Goal: Ask a question: Seek information or help from site administrators or community

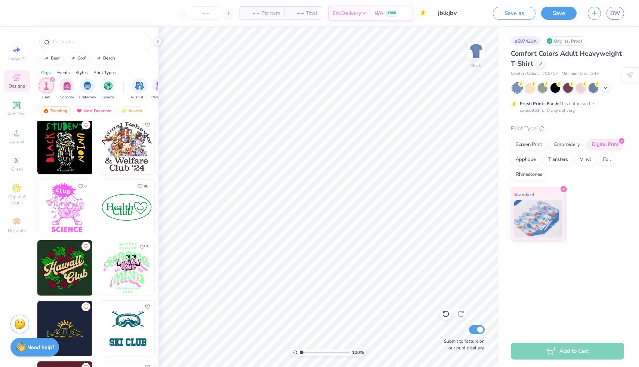
scroll to position [549, 0]
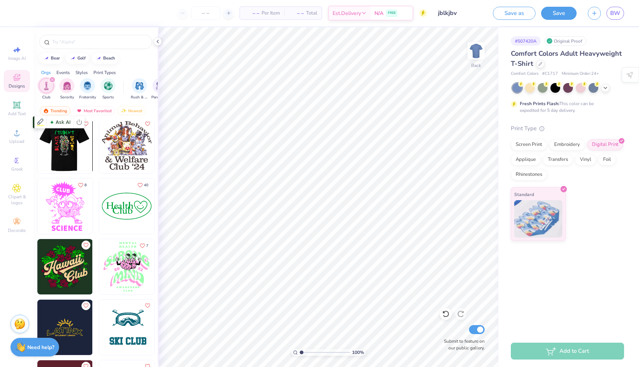
click at [65, 142] on img at bounding box center [64, 145] width 55 height 55
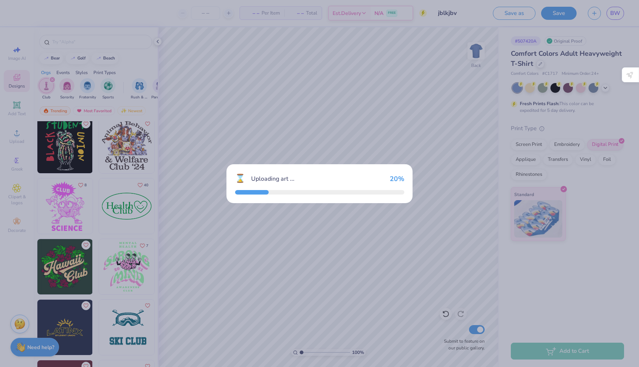
click at [50, 199] on div "⌛ Uploading art ... 20 %" at bounding box center [319, 183] width 639 height 367
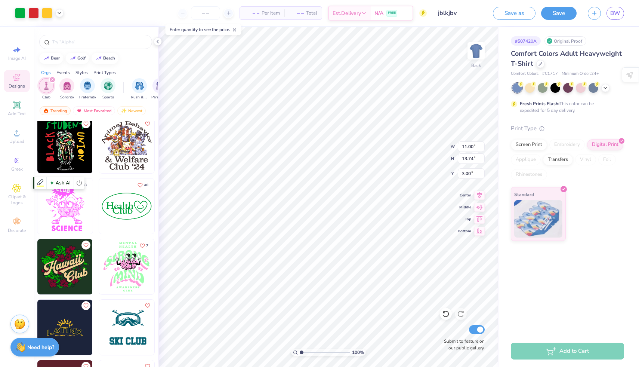
click at [50, 199] on img at bounding box center [64, 205] width 55 height 55
type input "9.15"
type input "11.84"
type input "11.00"
type input "13.74"
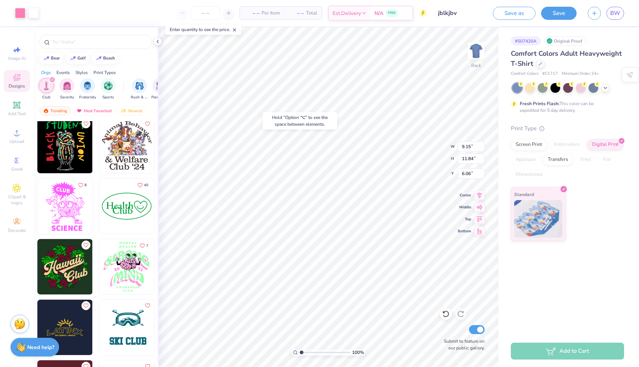
type input "6.06"
type input "11.00"
type input "13.74"
type input "3.00"
type input "3.34"
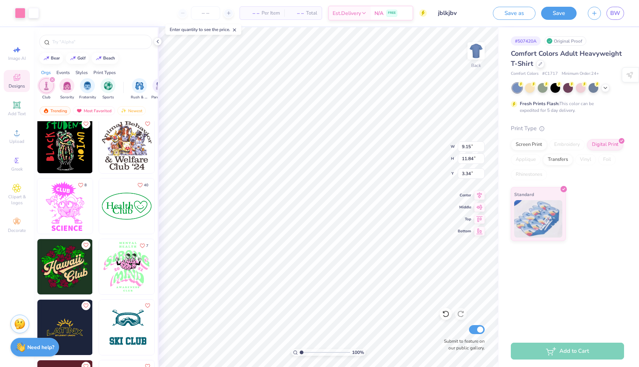
drag, startPoint x: 512, startPoint y: 10, endPoint x: 412, endPoint y: 14, distance: 99.5
click at [512, 10] on button "Save as" at bounding box center [514, 13] width 43 height 13
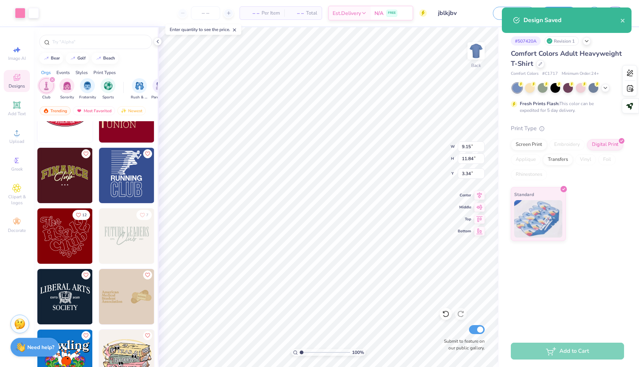
scroll to position [945, 0]
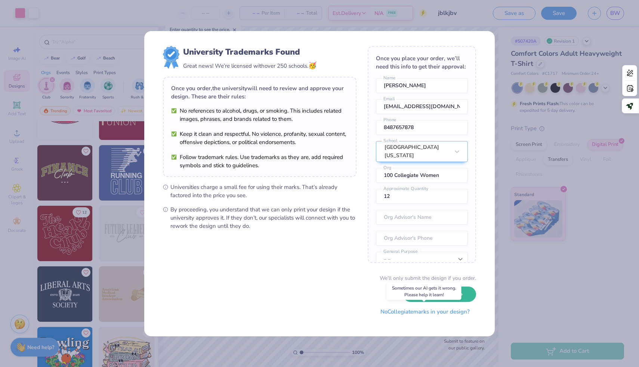
click at [409, 311] on button "No Collegiate marks in your design?" at bounding box center [425, 311] width 102 height 15
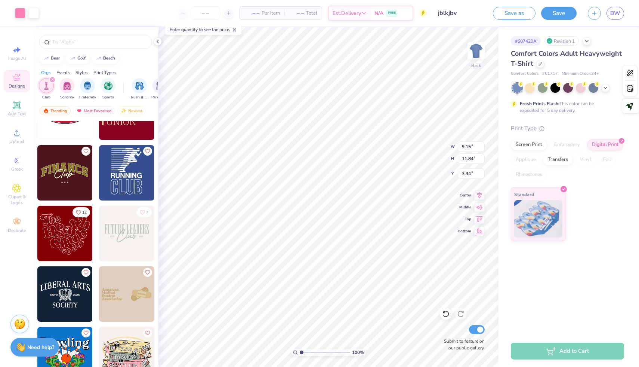
click at [229, 18] on div at bounding box center [206, 12] width 56 height 13
click at [228, 13] on icon at bounding box center [228, 12] width 5 height 5
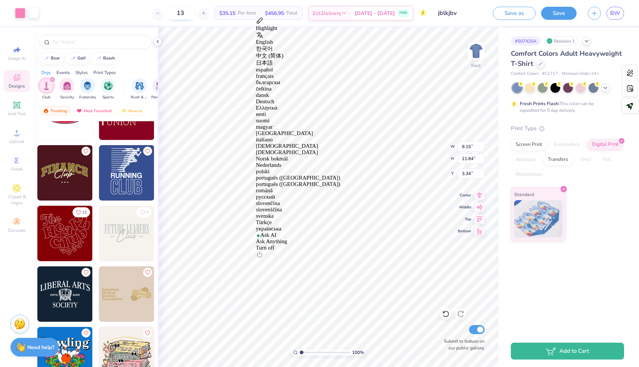
click at [195, 12] on input "13" at bounding box center [180, 12] width 29 height 13
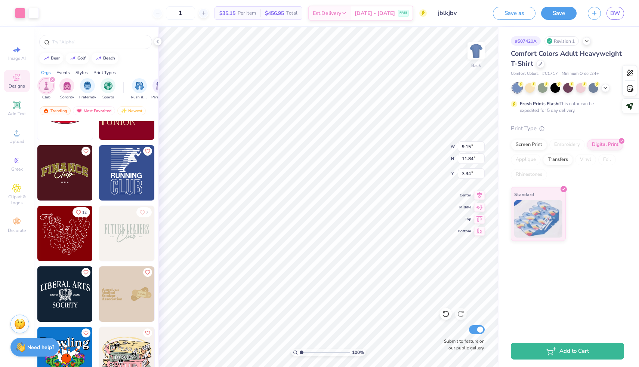
type input "12"
click at [374, 16] on span "N/A" at bounding box center [378, 14] width 9 height 8
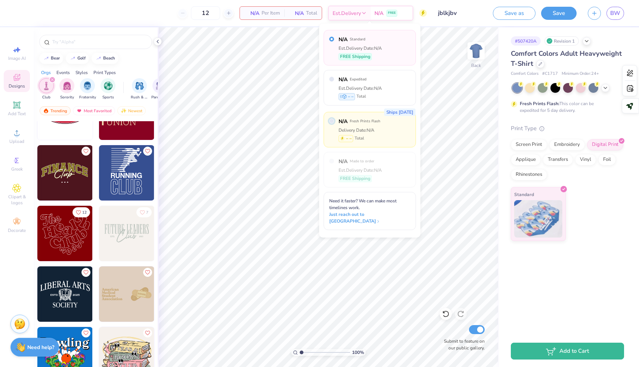
click at [331, 118] on input "radio" at bounding box center [331, 120] width 5 height 5
radio input "true"
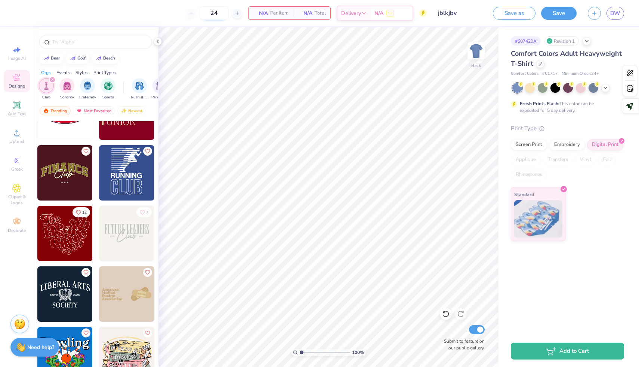
click at [220, 14] on input "24" at bounding box center [214, 12] width 29 height 13
type input "24"
click at [590, 17] on button "button" at bounding box center [594, 12] width 13 height 13
click at [29, 345] on strong "Need help?" at bounding box center [40, 345] width 27 height 7
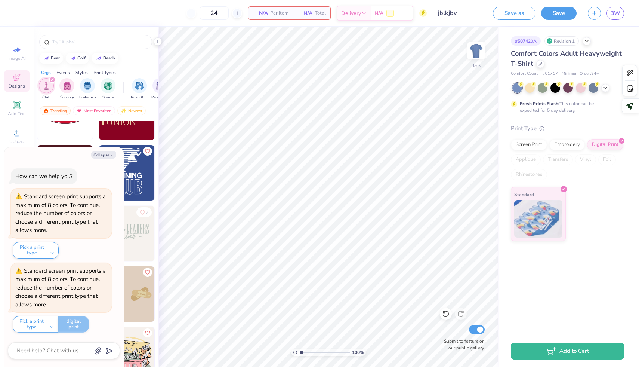
click at [42, 357] on div at bounding box center [64, 350] width 112 height 17
click at [41, 352] on textarea at bounding box center [54, 350] width 76 height 10
type textarea "x"
type textarea "c"
type textarea "x"
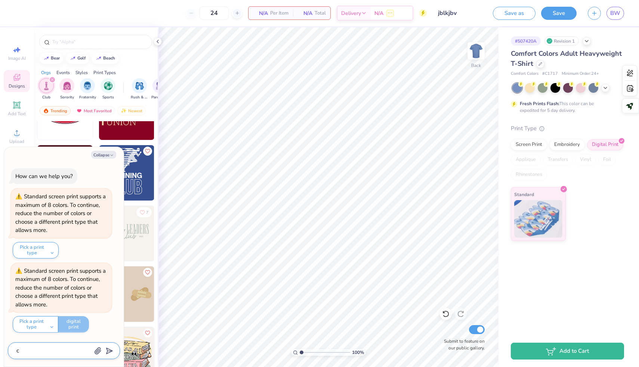
type textarea "ca"
type textarea "x"
type textarea "can"
type textarea "x"
type textarea "can"
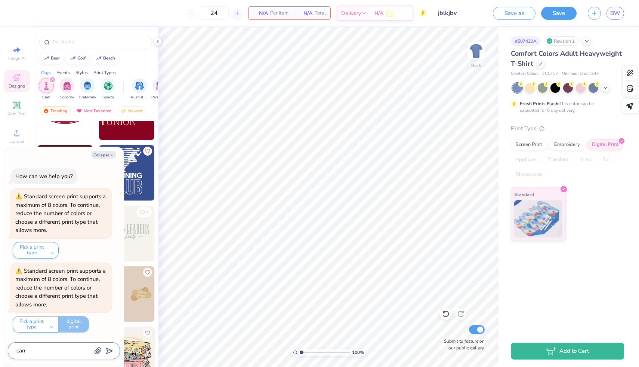
type textarea "x"
type textarea "can i"
type textarea "x"
type textarea "can i"
type textarea "x"
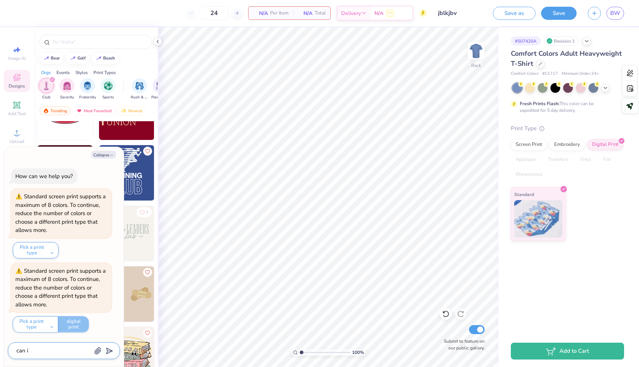
type textarea "can i d"
type textarea "x"
type textarea "can i dr"
type textarea "x"
type textarea "can i dro"
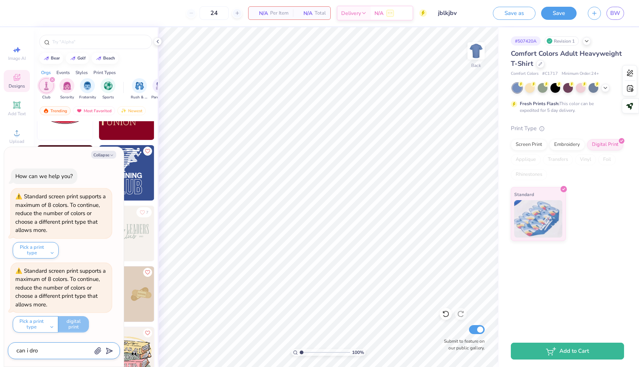
type textarea "x"
type textarea "can i drop"
type textarea "x"
type textarea "can i drops"
type textarea "x"
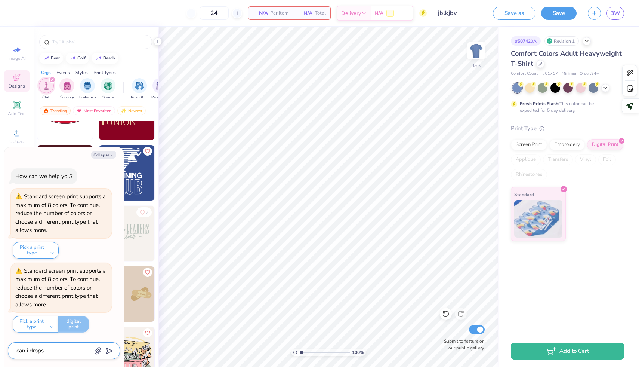
type textarea "can i dropsh"
type textarea "x"
type textarea "can i dropshi"
type textarea "x"
type textarea "can i dropship"
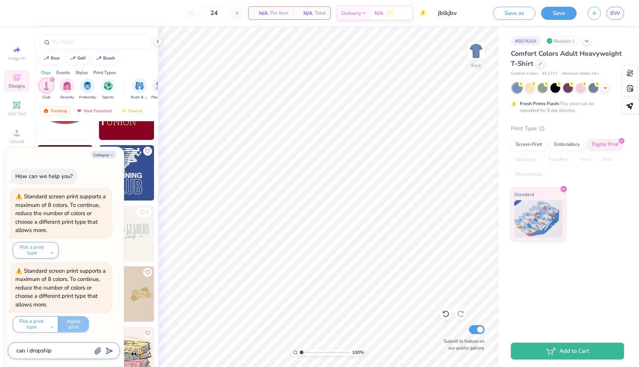
type textarea "x"
type textarea "can i dropship"
type textarea "x"
type textarea "can i dropship t"
type textarea "x"
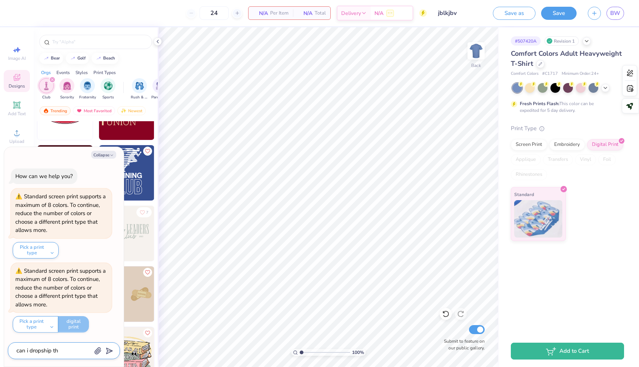
type textarea "can i dropship the"
type textarea "x"
type textarea "can i dropship thes"
type textarea "x"
type textarea "can i dropship these"
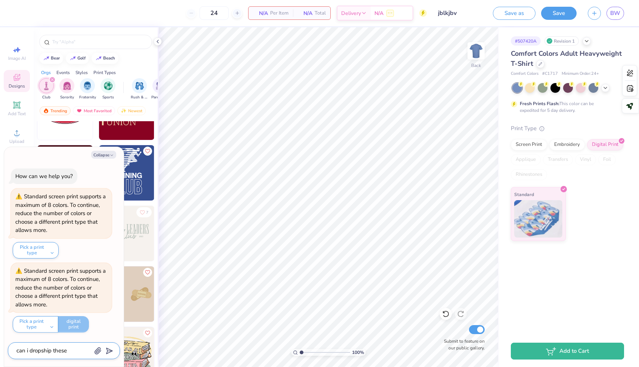
type textarea "x"
type textarea "can i dropship these?"
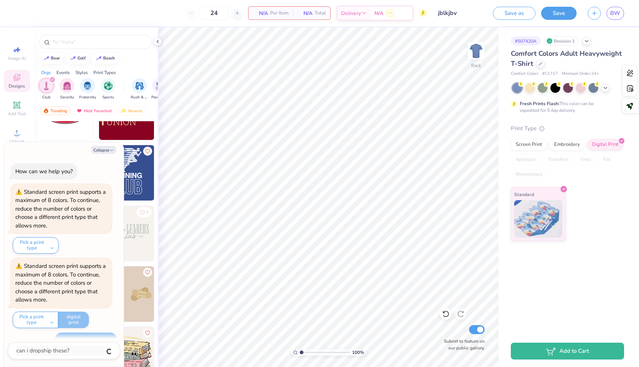
scroll to position [16, 0]
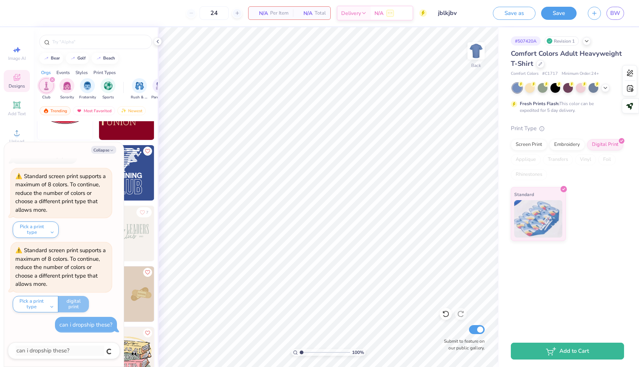
type textarea "x"
click at [50, 306] on button "Pick a print type" at bounding box center [36, 304] width 46 height 16
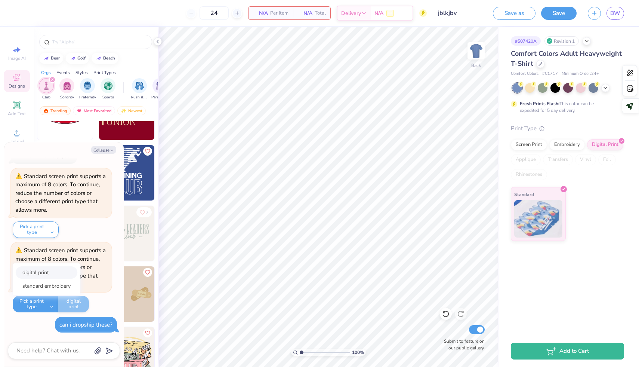
click at [58, 275] on button "digital print" at bounding box center [47, 272] width 62 height 12
type textarea "x"
click at [223, 10] on input "24" at bounding box center [214, 12] width 29 height 13
type input "2"
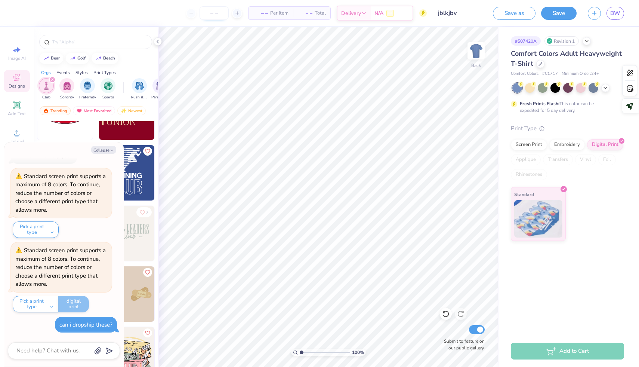
type input "1"
type textarea "x"
type input "24"
click at [537, 349] on button "Add to Cart" at bounding box center [567, 348] width 113 height 17
type textarea "x"
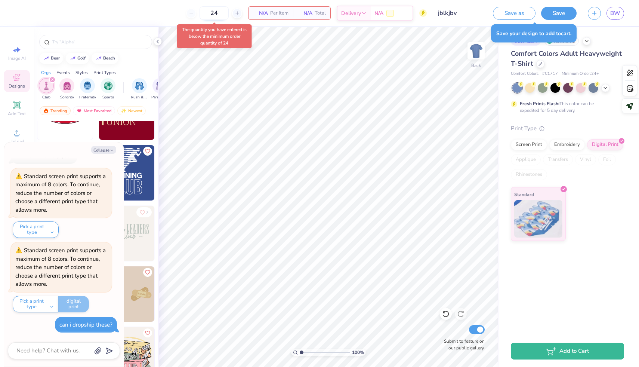
click at [228, 10] on input "24" at bounding box center [214, 12] width 29 height 13
type input "2"
type input "24"
click at [567, 15] on button "Save" at bounding box center [559, 12] width 36 height 13
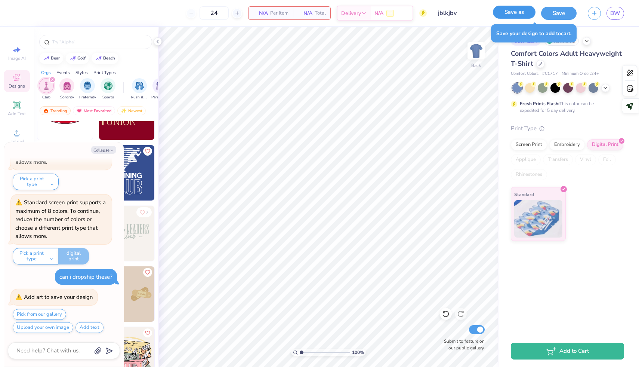
click at [524, 9] on button "Save as" at bounding box center [514, 12] width 43 height 13
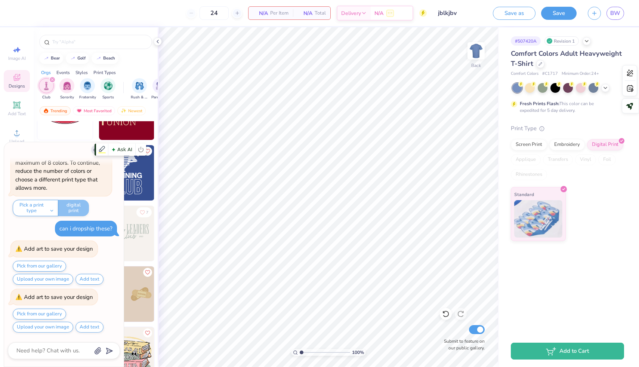
click at [139, 167] on img at bounding box center [126, 172] width 55 height 55
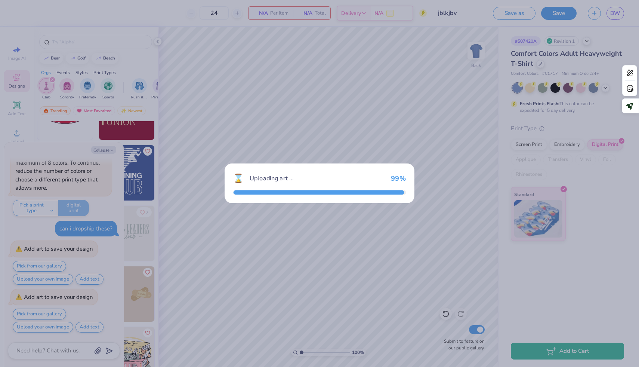
type textarea "x"
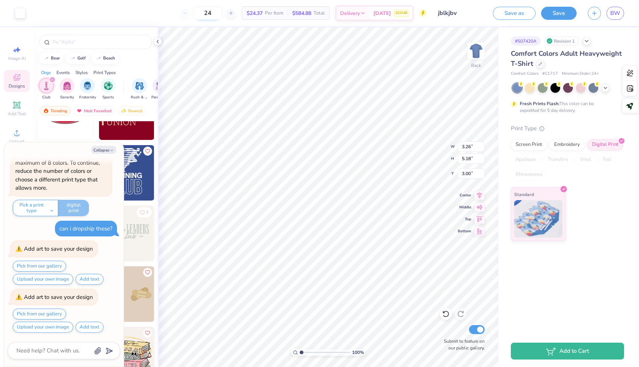
click at [213, 12] on input "24" at bounding box center [207, 12] width 29 height 13
type input "2"
type input "24"
click at [553, 15] on button "Save" at bounding box center [559, 12] width 36 height 13
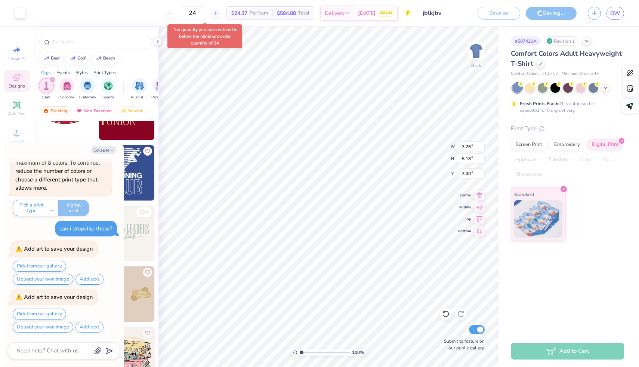
scroll to position [155, 0]
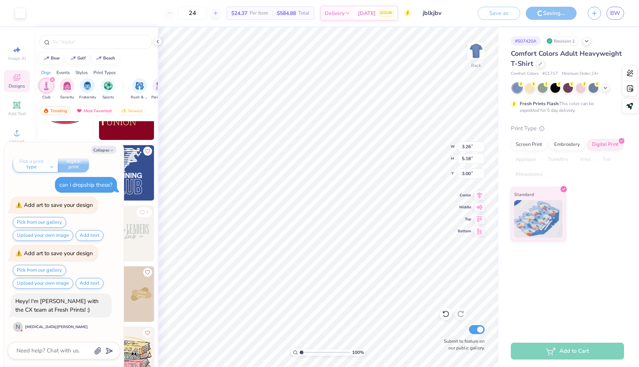
type textarea "x"
type input "1"
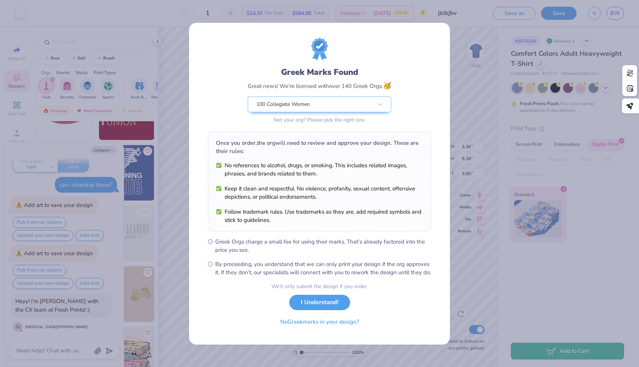
click at [383, 90] on div "Greek Marks Found Great news! We’re licensed with over 140 Greek Orgs. 🥳 100 Co…" at bounding box center [320, 95] width 144 height 59
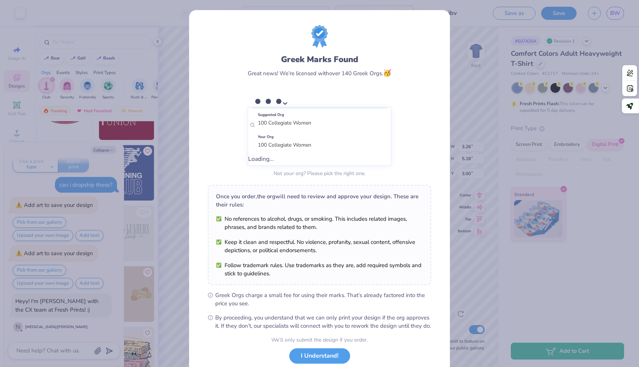
click at [289, 102] on icon at bounding box center [284, 102] width 7 height 7
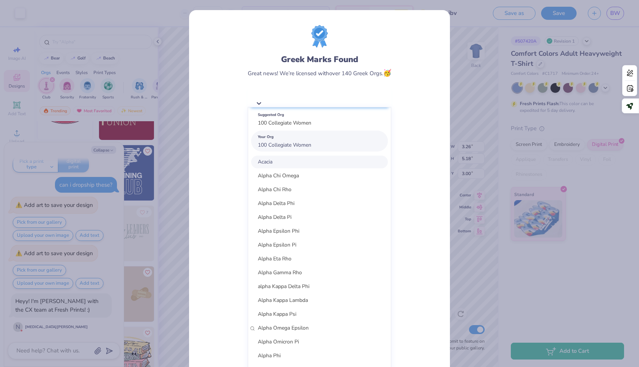
click at [331, 146] on div "Your Org 100 Collegiate Women" at bounding box center [319, 140] width 137 height 21
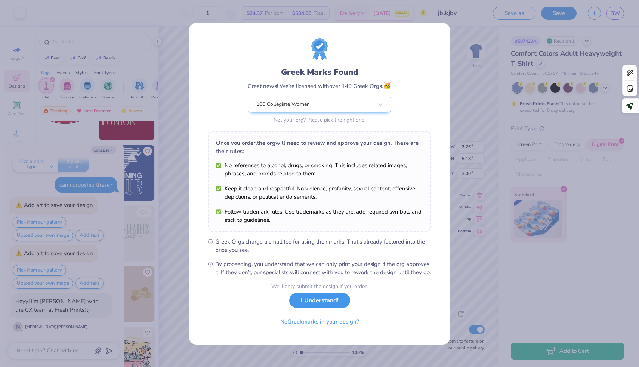
click at [318, 307] on button "I Understand!" at bounding box center [319, 300] width 61 height 15
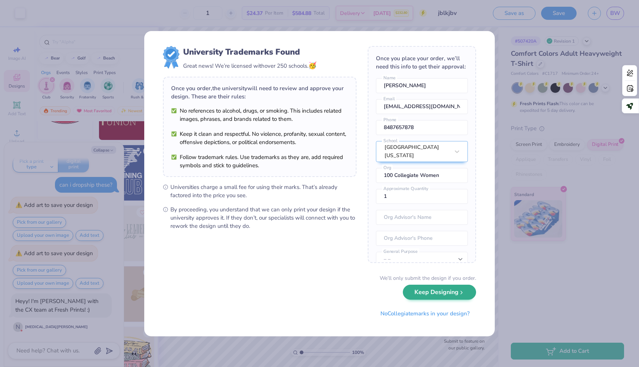
click at [421, 300] on div "We’ll only submit the design if you order. Keep Designing No Collegiate marks i…" at bounding box center [319, 297] width 313 height 47
click at [85, 330] on div "University Trademarks Found Great news! We’re licensed with over 250 schools. 🥳…" at bounding box center [319, 183] width 639 height 367
click at [64, 340] on div "University Trademarks Found Great news! We’re licensed with over 250 schools. 🥳…" at bounding box center [319, 183] width 639 height 367
click at [438, 315] on button "No Collegiate marks in your design?" at bounding box center [425, 311] width 102 height 15
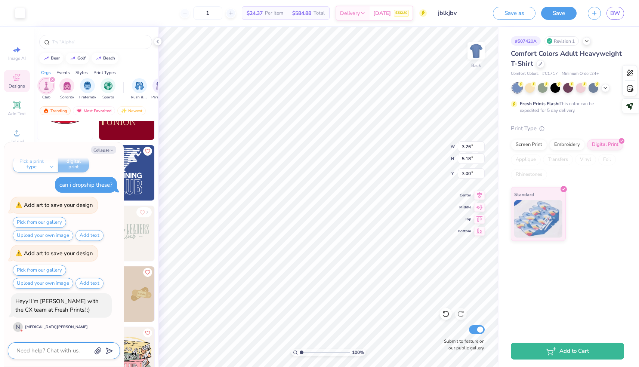
click at [49, 349] on textarea at bounding box center [54, 350] width 76 height 10
type textarea "x"
type textarea "h"
type textarea "x"
type textarea "he"
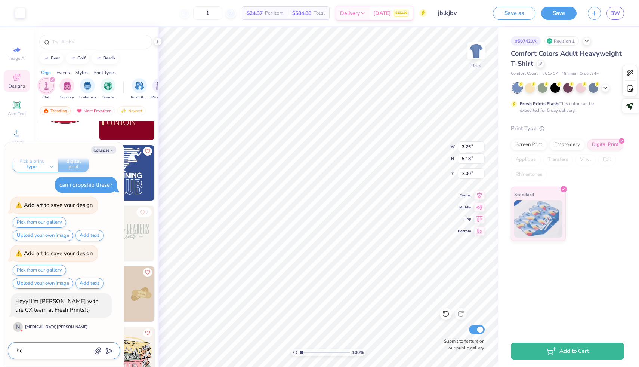
type textarea "x"
type textarea "h"
type textarea "x"
type textarea "h"
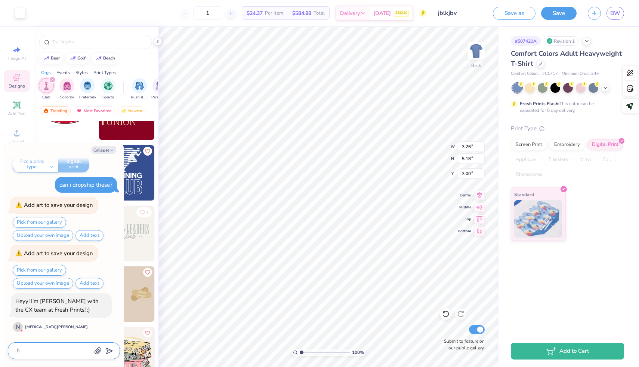
type textarea "x"
type textarea "he"
type textarea "x"
type textarea "hel"
type textarea "x"
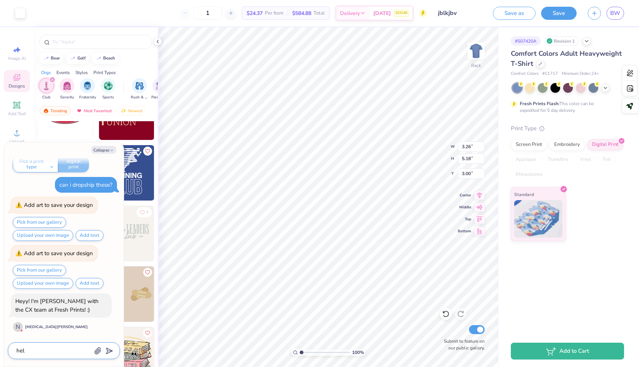
type textarea "hell"
type textarea "x"
type textarea "hello"
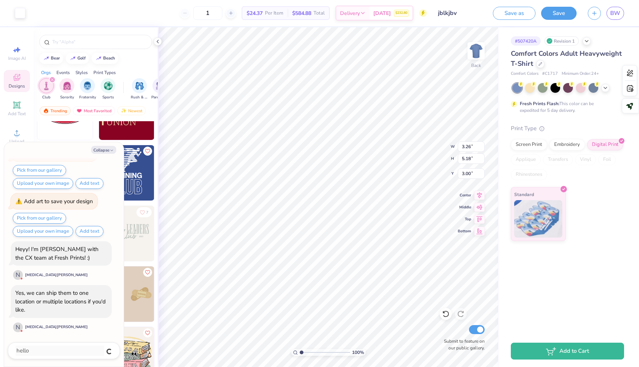
type textarea "x"
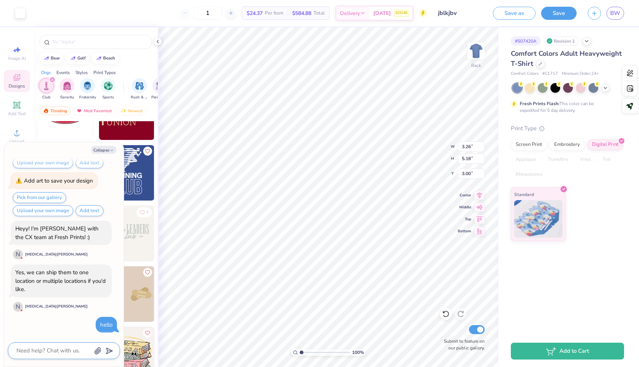
click at [35, 351] on textarea at bounding box center [54, 350] width 76 height 10
type textarea "x"
type textarea "h"
type textarea "x"
type textarea "ho"
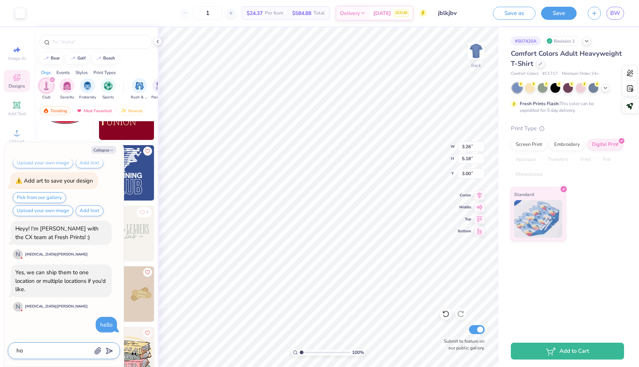
type textarea "x"
type textarea "how"
type textarea "x"
type textarea "how"
type textarea "x"
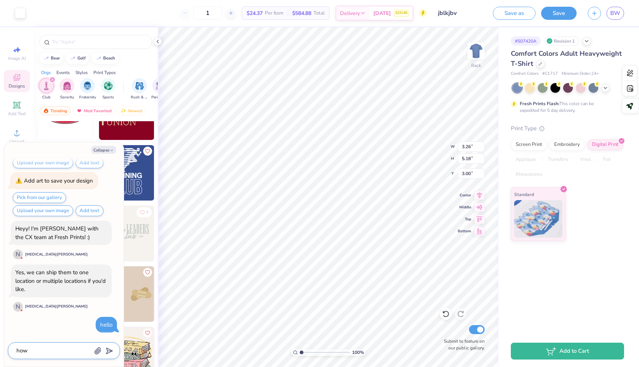
type textarea "how d"
type textarea "x"
type textarea "how do"
type textarea "x"
type textarea "how do"
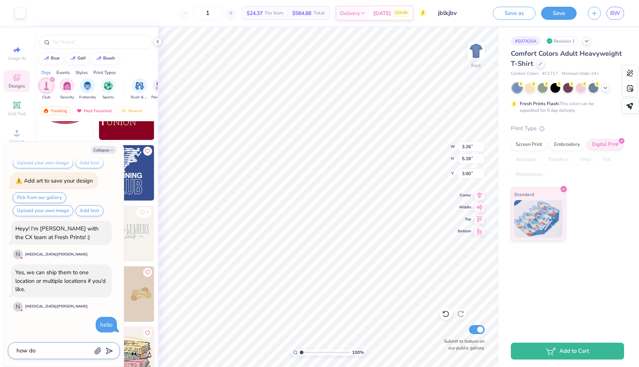
type textarea "x"
type textarea "how do i"
type textarea "x"
type textarea "how do i"
type textarea "x"
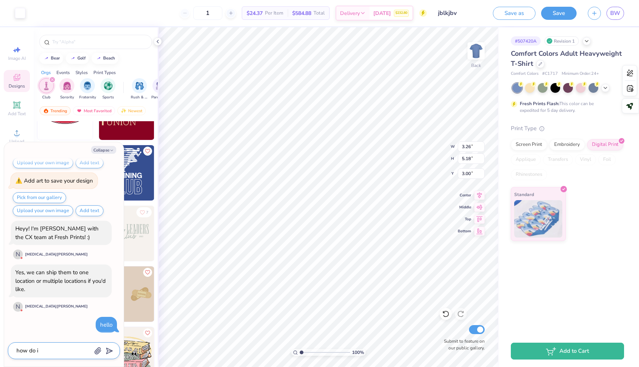
type textarea "how do i o"
type textarea "x"
type textarea "how do i or"
type textarea "x"
type textarea "how do i ord"
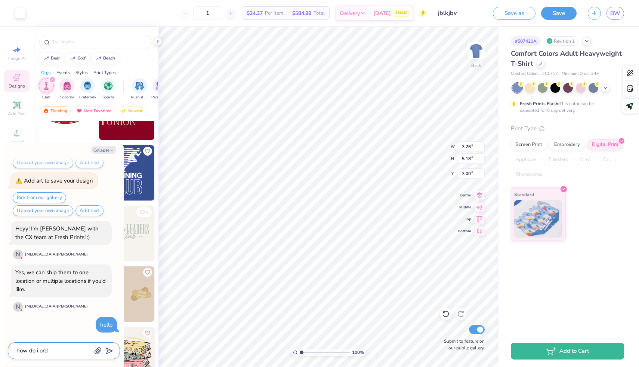
type textarea "x"
type textarea "how do i orde"
type textarea "x"
type textarea "how do i order"
type textarea "x"
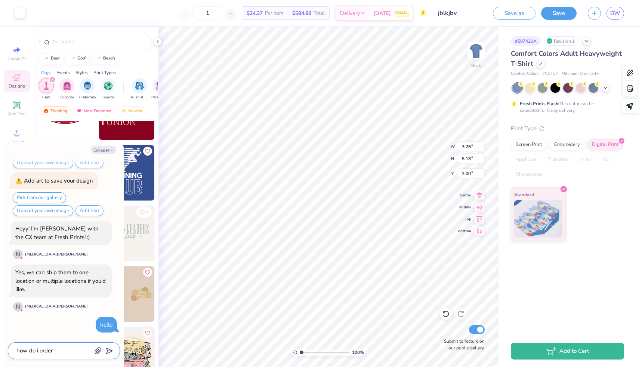
type textarea "how do i order"
type textarea "x"
type textarea "how do i order 1"
type textarea "x"
type textarea "how do i order 1"
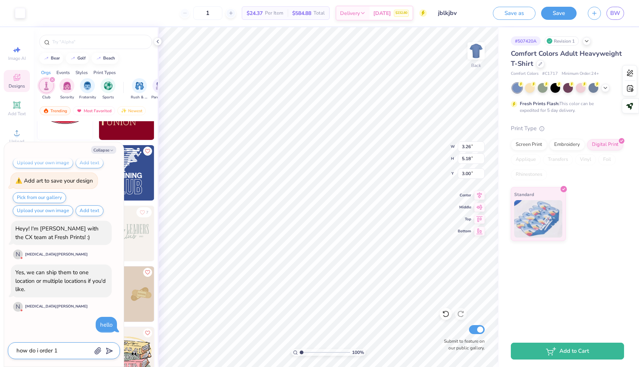
type textarea "x"
type textarea "how do i order 1 a"
type textarea "x"
type textarea "how do i order 1 at"
type textarea "x"
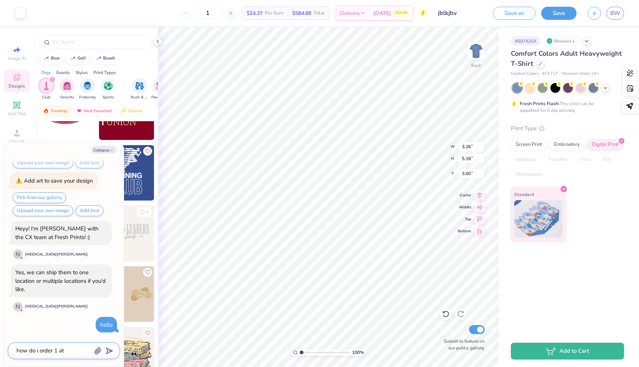
type textarea "how do i order 1 at"
type textarea "x"
type textarea "how do i order 1 at a"
type textarea "x"
type textarea "how do i order 1 at a"
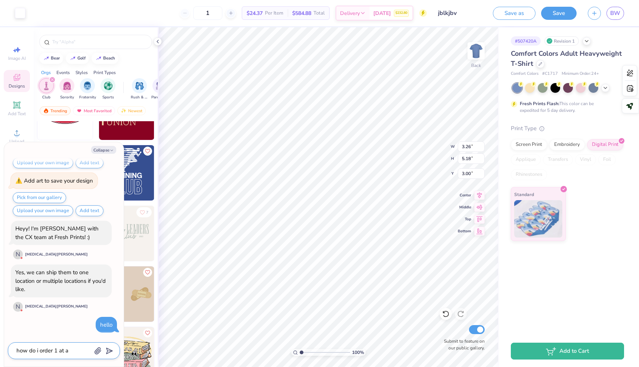
type textarea "x"
type textarea "how do i order 1 at a t"
type textarea "x"
type textarea "how do i order 1 at a ti"
type textarea "x"
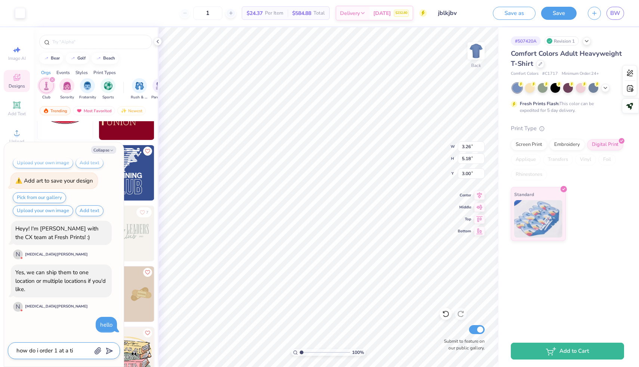
type textarea "how do i order 1 at a [PERSON_NAME]"
type textarea "x"
type textarea "how do i order 1 at a time"
type textarea "x"
type textarea "how do i order 1 at a time"
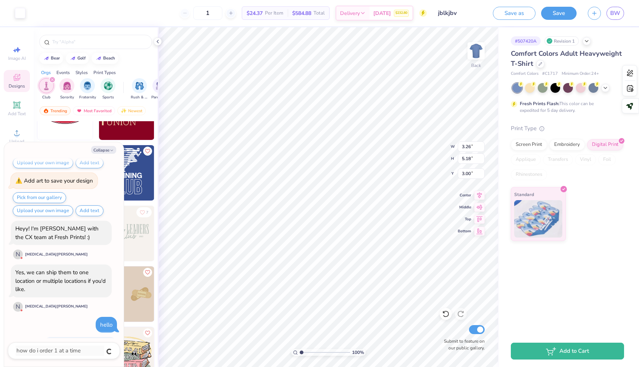
scroll to position [248, 0]
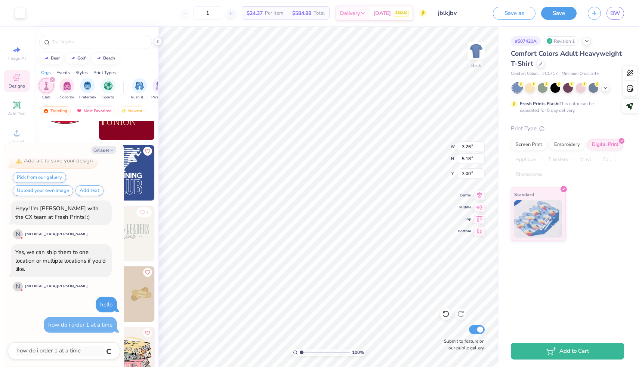
type textarea "x"
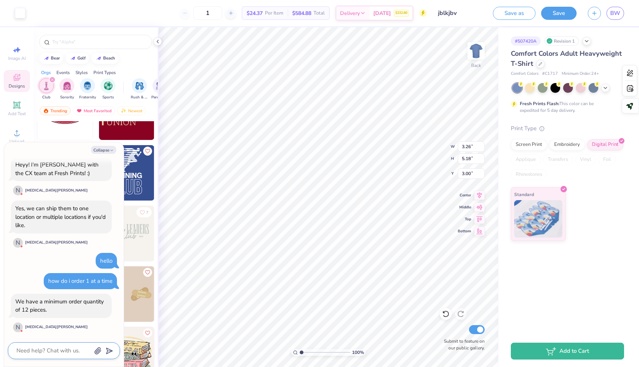
click at [56, 348] on textarea at bounding box center [54, 350] width 76 height 10
type textarea "x"
type textarea "s"
type textarea "x"
type textarea "so"
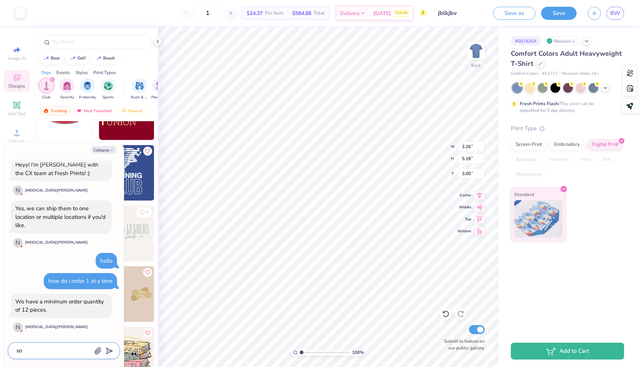
type textarea "x"
type textarea "so"
type textarea "x"
type textarea "so i"
type textarea "x"
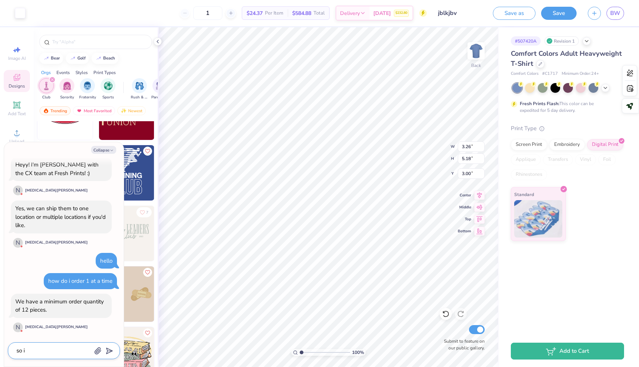
type textarea "so i"
type textarea "x"
type textarea "so i c"
type textarea "x"
type textarea "so i ca"
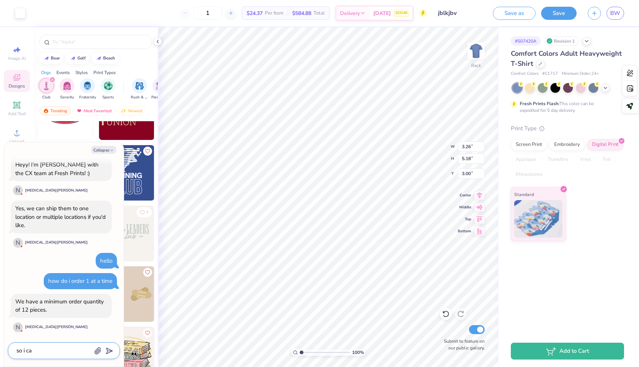
type textarea "x"
type textarea "so i can"
type textarea "x"
type textarea "so i cant"
type textarea "x"
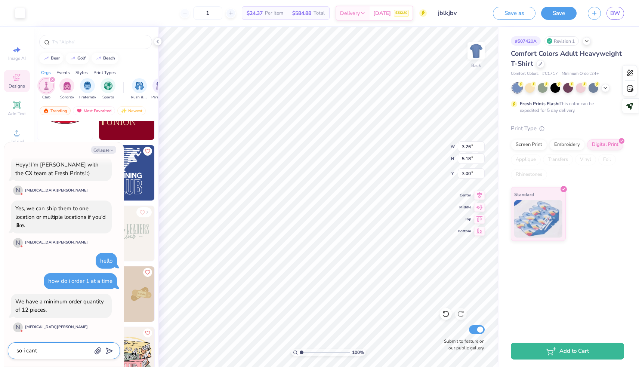
type textarea "so i cant"
type textarea "x"
type textarea "so i cant o"
type textarea "x"
type textarea "so i cant ot"
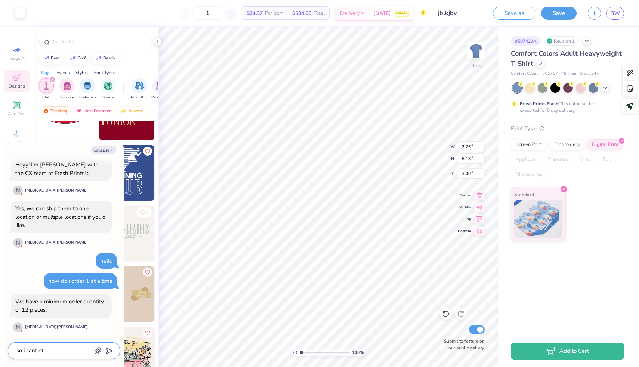
type textarea "x"
type textarea "so i cant otd"
type textarea "x"
type textarea "so i cant ot"
type textarea "x"
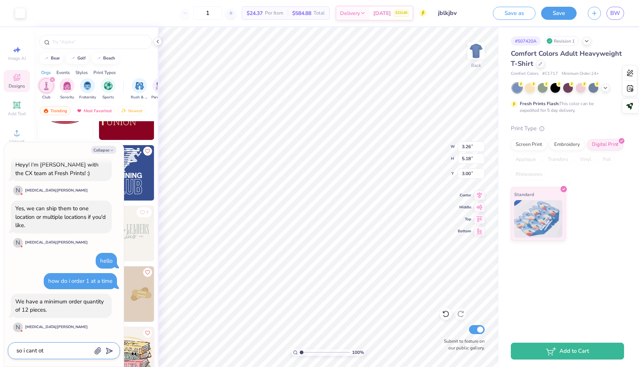
type textarea "so i cant o"
type textarea "x"
type textarea "so i cant or"
type textarea "x"
type textarea "so i cant ord"
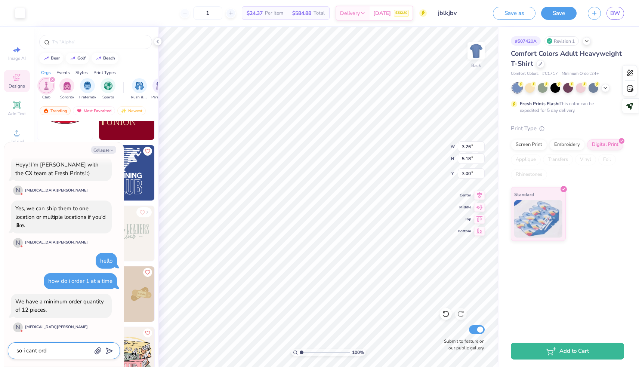
type textarea "x"
type textarea "so i cant orde"
type textarea "x"
type textarea "so i cant orde r"
type textarea "x"
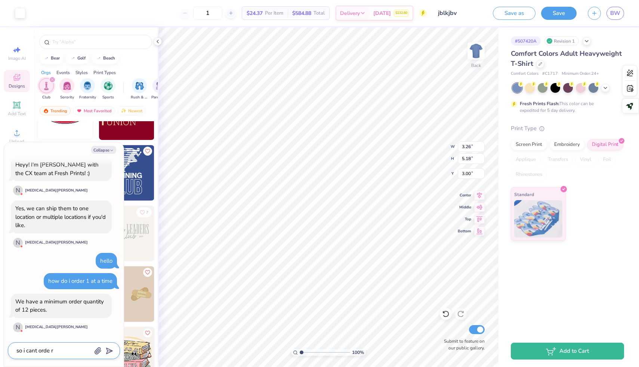
type textarea "so i cant [PERSON_NAME]"
type textarea "x"
type textarea "so i cant orde rle"
type textarea "x"
type textarea "so i cant orde rles"
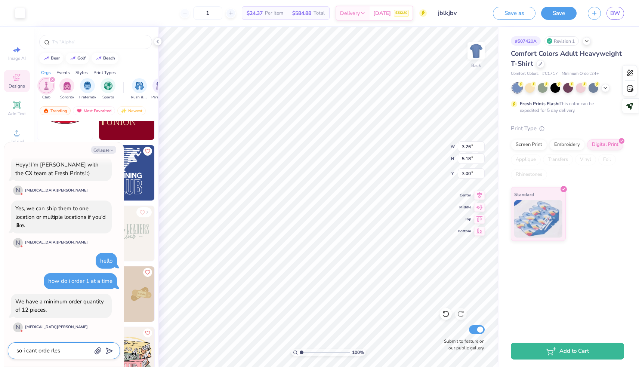
type textarea "x"
type textarea "so i cant orde rless"
type textarea "x"
type textarea "so i cant orde rless t"
type textarea "x"
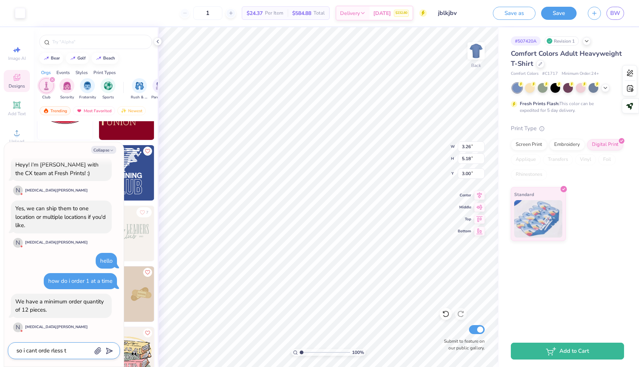
type textarea "so i cant orde rless th"
type textarea "x"
type textarea "so i cant orde rless tha"
type textarea "x"
type textarea "so i cant orde rless than"
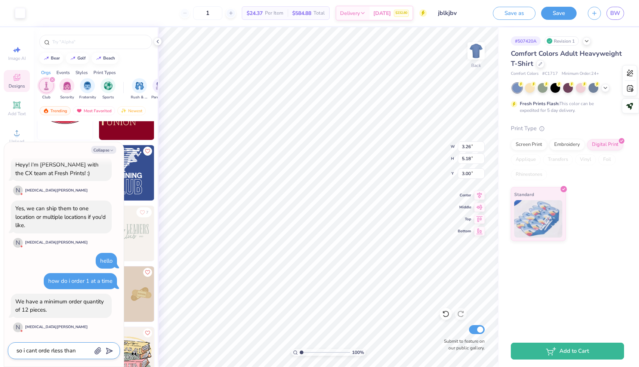
type textarea "x"
type textarea "so i cant orde rless than"
type textarea "x"
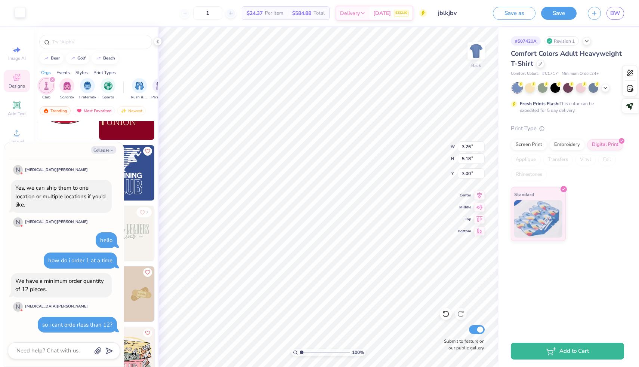
click at [25, 13] on div at bounding box center [20, 12] width 10 height 10
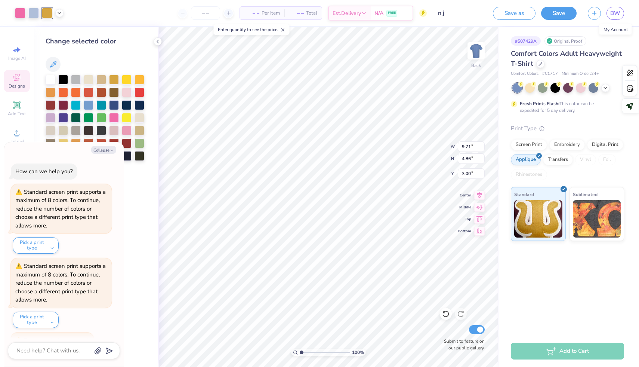
scroll to position [343, 0]
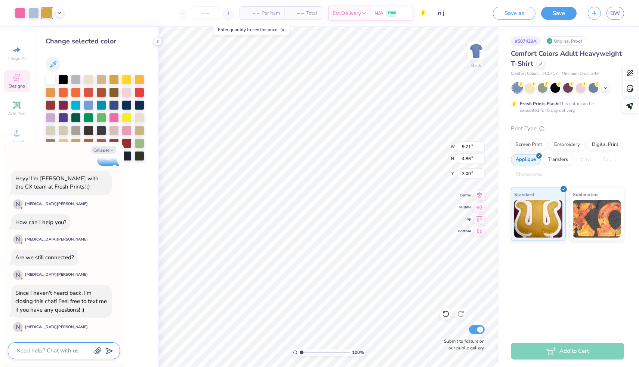
click at [44, 345] on textarea at bounding box center [54, 350] width 76 height 10
type textarea "j"
type textarea "x"
type textarea "jh"
type textarea "x"
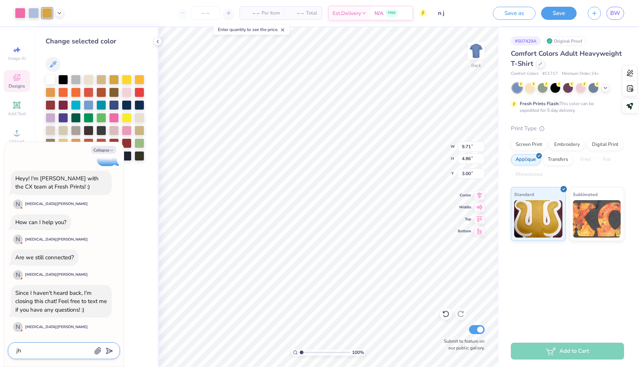
type textarea "j"
type textarea "x"
type textarea "o"
type textarea "x"
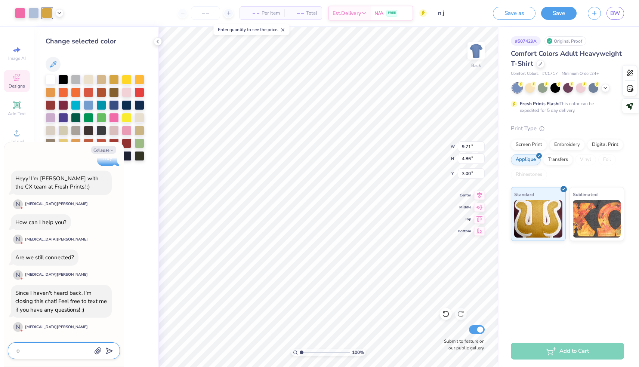
type textarea "on"
type textarea "x"
type textarea "on"
type textarea "x"
type textarea "on e"
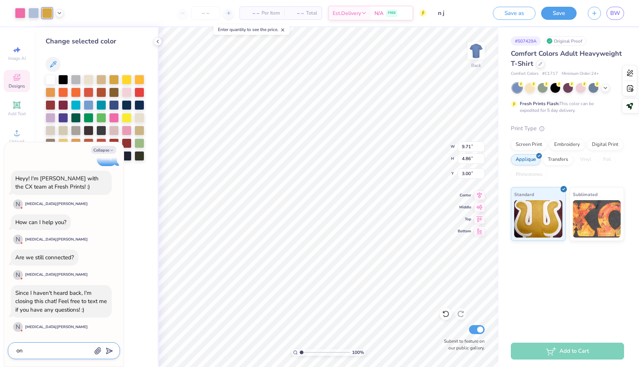
type textarea "x"
type textarea "on e"
type textarea "x"
type textarea "on e m"
type textarea "x"
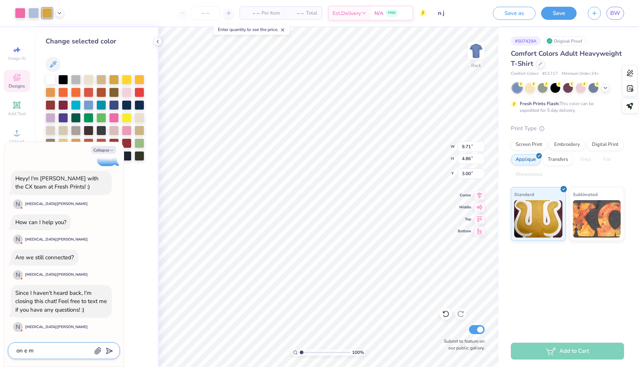
type textarea "on e mi"
type textarea "x"
type textarea "on e min"
type textarea "x"
type textarea "on e minu"
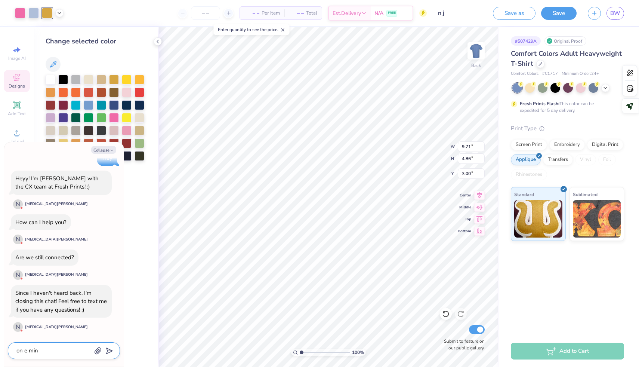
type textarea "x"
type textarea "on e minut"
type textarea "x"
type textarea "on e minute"
type textarea "x"
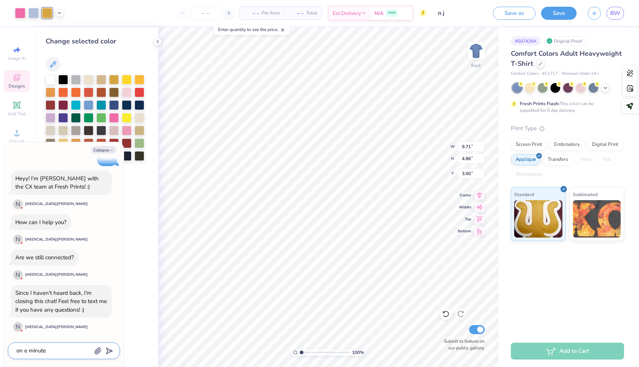
type textarea "on e minute"
type textarea "x"
type textarea "on e minute"
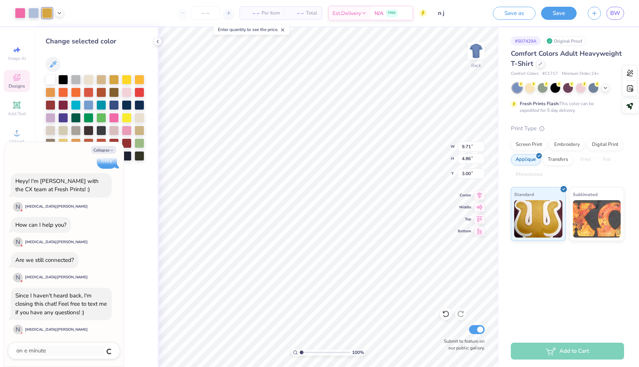
type textarea "x"
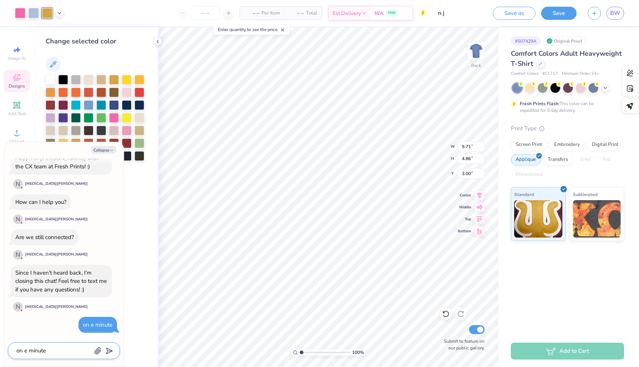
click at [38, 348] on textarea "on e minute" at bounding box center [54, 350] width 76 height 10
type textarea "h"
type textarea "x"
type textarea "ho"
type textarea "x"
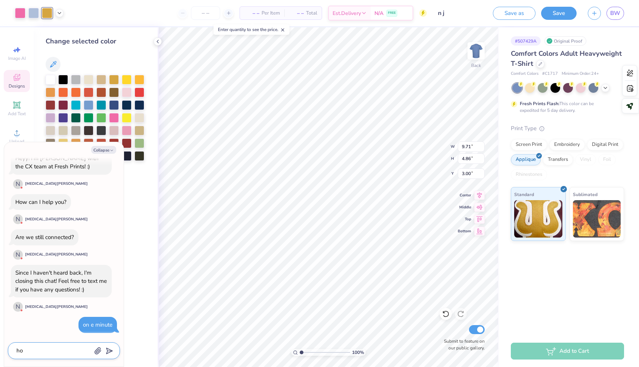
type textarea "how"
type textarea "x"
type textarea "how"
type textarea "x"
type textarea "how d"
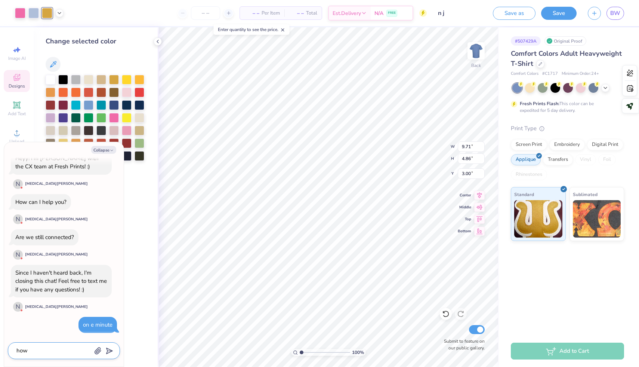
type textarea "x"
type textarea "how do"
type textarea "x"
type textarea "how do"
type textarea "x"
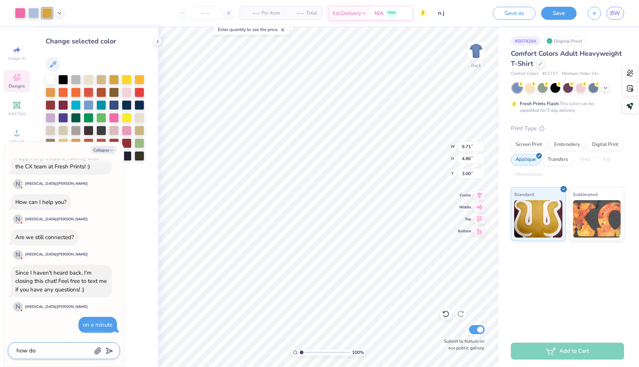
type textarea "how do i"
type textarea "x"
type textarea "how do i"
type textarea "x"
type textarea "how do i o"
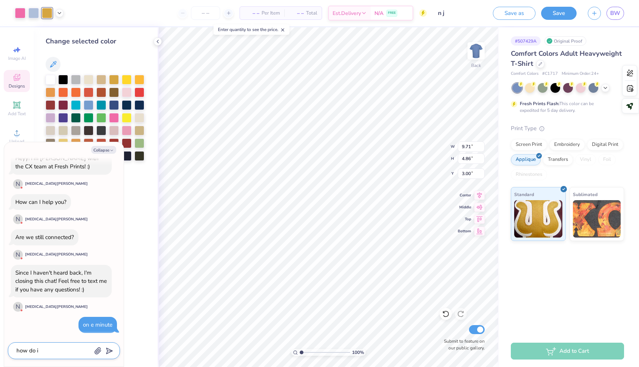
type textarea "x"
type textarea "how do i or"
type textarea "x"
type textarea "how do i ord"
type textarea "x"
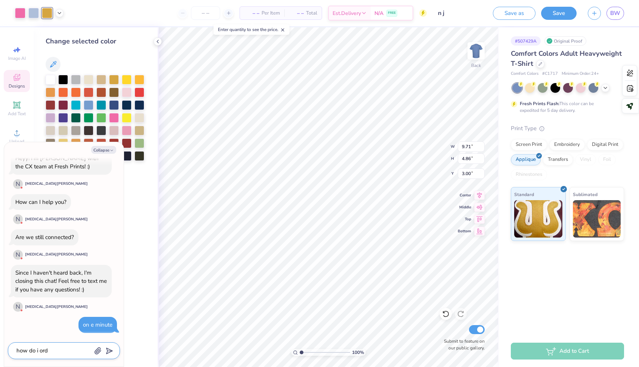
type textarea "how do i orde"
type textarea "x"
type textarea "how do i order"
type textarea "x"
type textarea "how do i order"
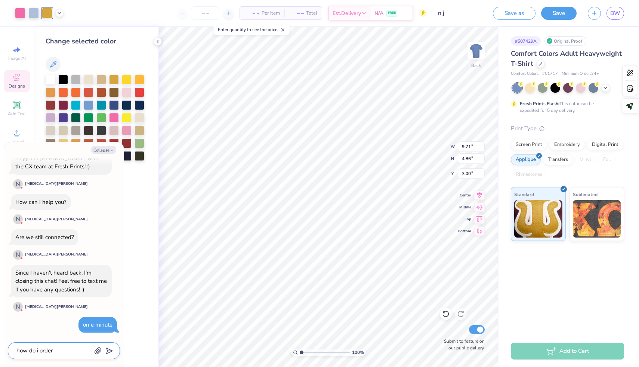
type textarea "x"
type textarea "how do i order 1"
type textarea "x"
type textarea "how do i order 1"
type textarea "x"
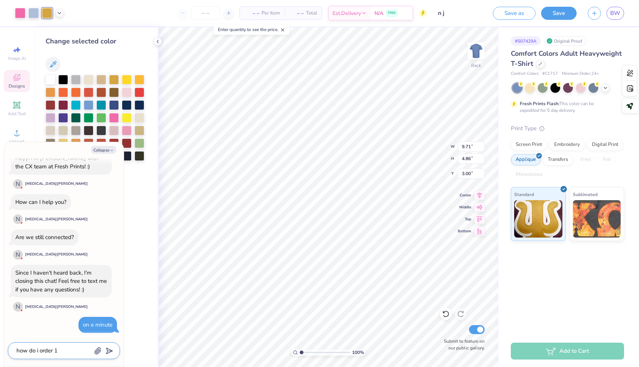
type textarea "how do i order 1 a"
type textarea "x"
type textarea "how do i order 1 at"
type textarea "x"
type textarea "how do i order 1 at"
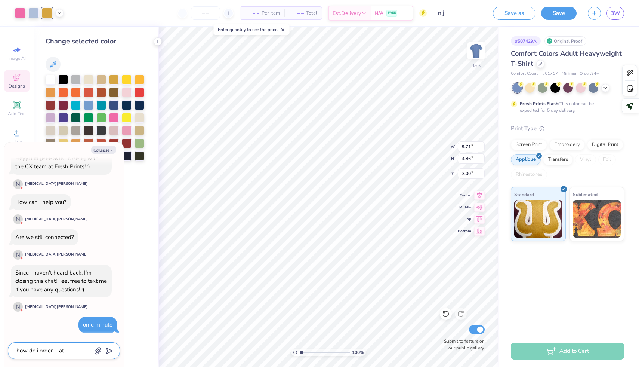
type textarea "x"
type textarea "how do i order 1 at a"
type textarea "x"
type textarea "how do i order 1 at a"
type textarea "x"
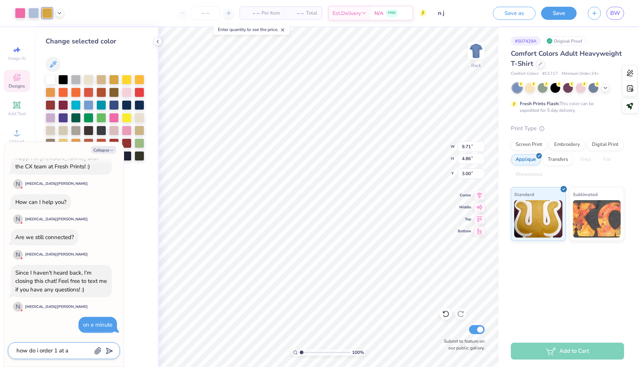
type textarea "how do i order 1 at a t"
type textarea "x"
type textarea "how do i order 1 at a ti"
type textarea "x"
type textarea "how do i order 1 at a [PERSON_NAME]"
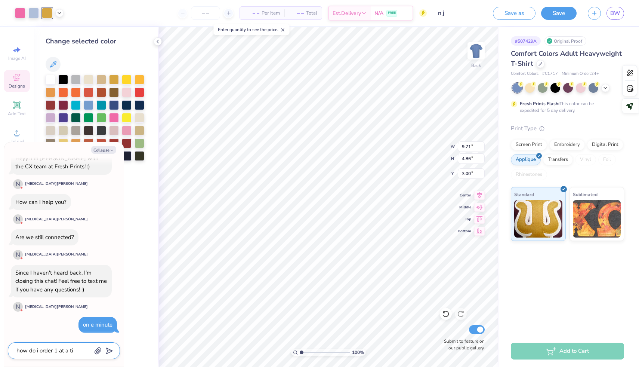
type textarea "x"
type textarea "how do i order 1 at a time"
type textarea "x"
type textarea "how do i order 1 at a time"
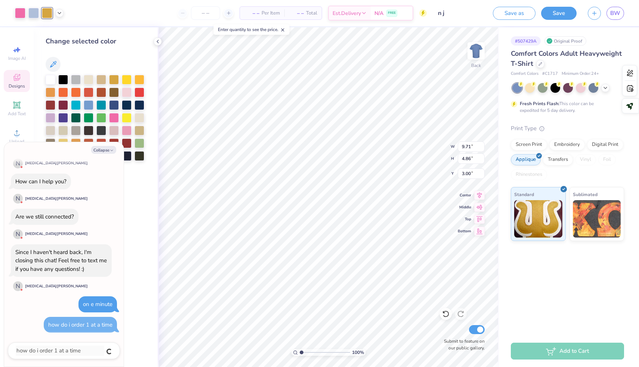
type textarea "x"
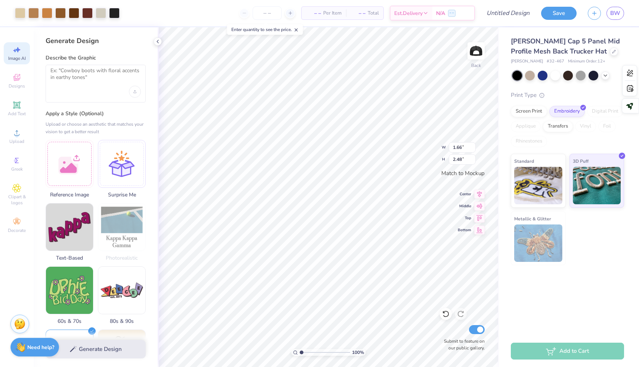
select select "4"
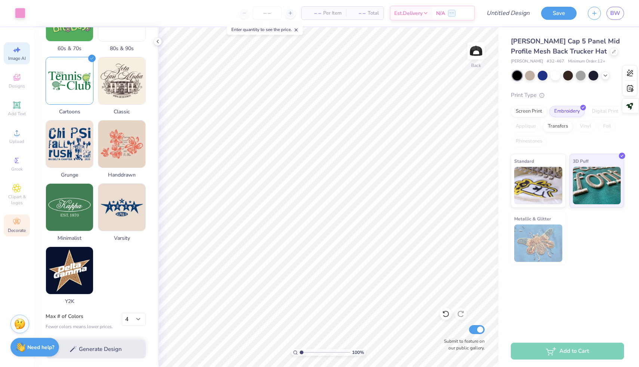
click at [15, 223] on icon at bounding box center [16, 221] width 9 height 9
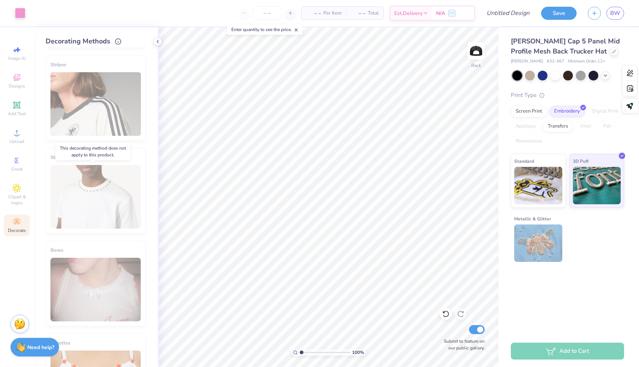
scroll to position [334, 0]
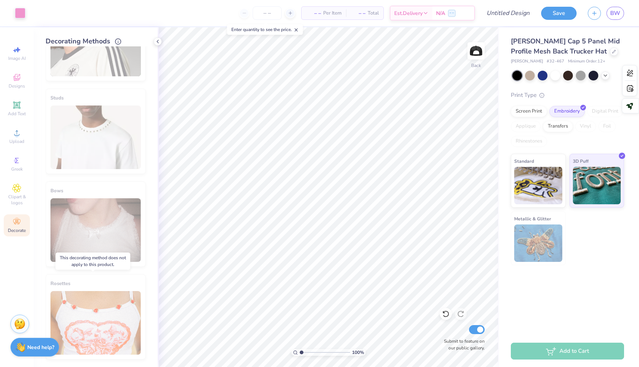
click at [97, 296] on div "Rosettes" at bounding box center [96, 316] width 100 height 85
click at [105, 257] on div "Bows" at bounding box center [96, 223] width 100 height 85
click at [17, 201] on span "Clipart & logos" at bounding box center [17, 200] width 26 height 12
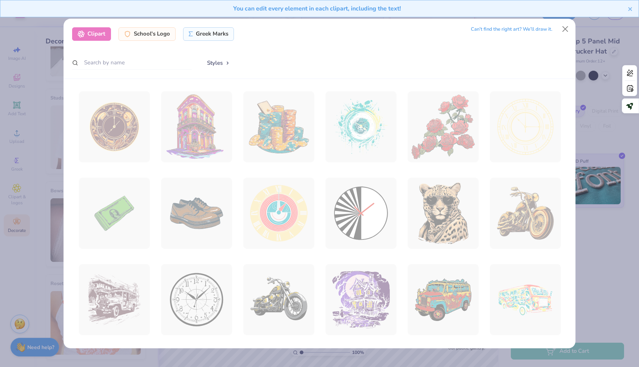
click at [574, 178] on div at bounding box center [320, 213] width 512 height 269
click at [566, 24] on button "Close" at bounding box center [565, 29] width 14 height 14
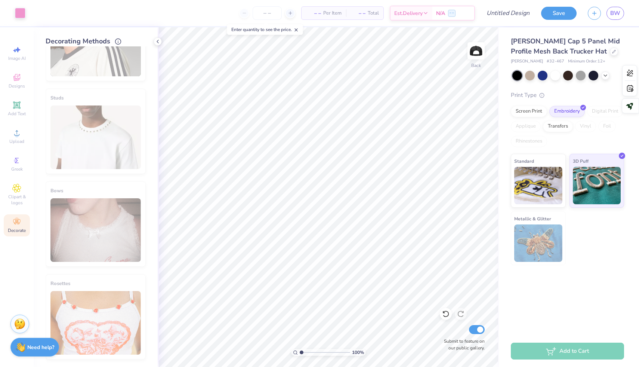
click at [41, 336] on div "Decorating Methods Cover Stitch Pick a Color Hood Stitch Pick a Color Lace Pick…" at bounding box center [96, 196] width 124 height 339
click at [40, 350] on div "Need help? Chat with us." at bounding box center [34, 345] width 49 height 19
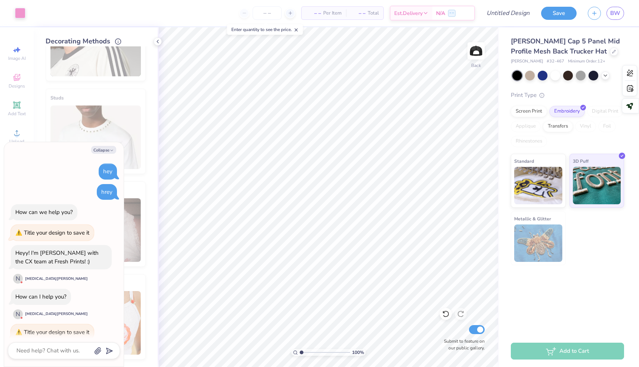
scroll to position [200, 0]
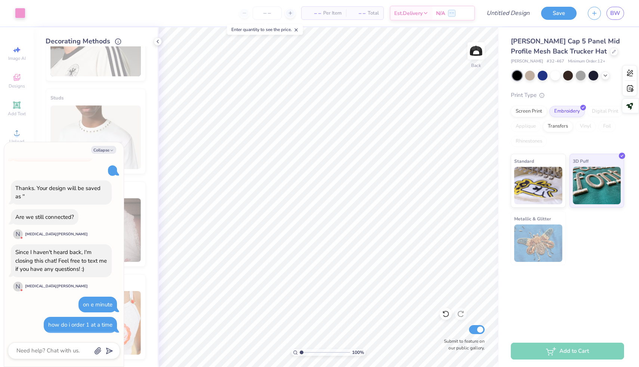
type textarea "x"
